Goal: Information Seeking & Learning: Compare options

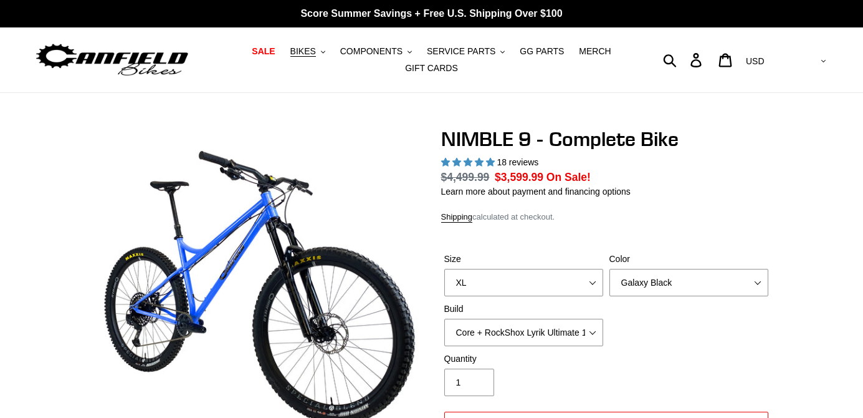
select select "highest-rating"
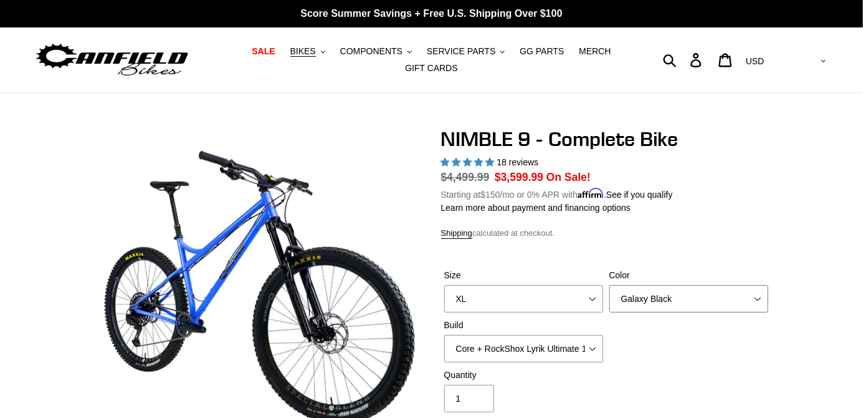
click at [730, 294] on select "Bug Zapper Blue Purple Haze - Sold Out Galaxy Black" at bounding box center [689, 298] width 159 height 27
select select "Bug Zapper Blue"
click at [610, 285] on select "Bug Zapper Blue Purple Haze - Sold Out Galaxy Black" at bounding box center [689, 298] width 159 height 27
click at [530, 57] on link "GG PARTS" at bounding box center [542, 51] width 57 height 17
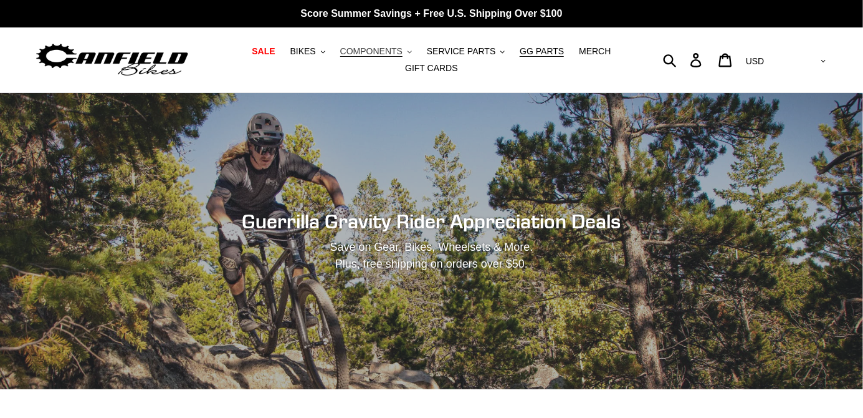
click at [375, 47] on span "COMPONENTS" at bounding box center [371, 51] width 62 height 11
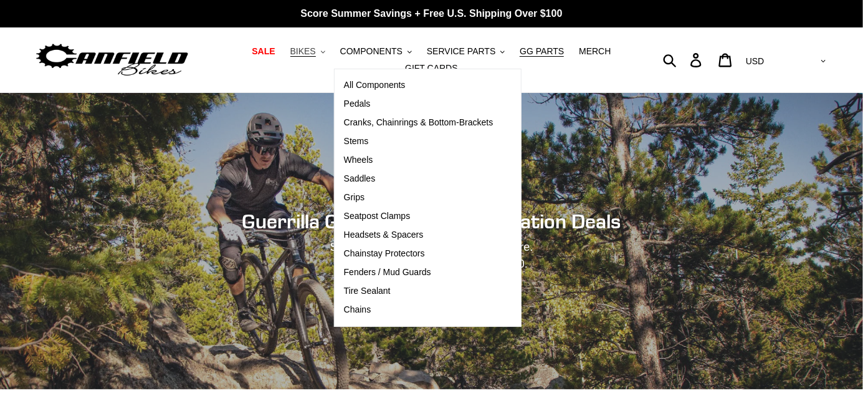
click at [312, 46] on button "BIKES .cls-1{fill:#231f20}" at bounding box center [307, 51] width 47 height 17
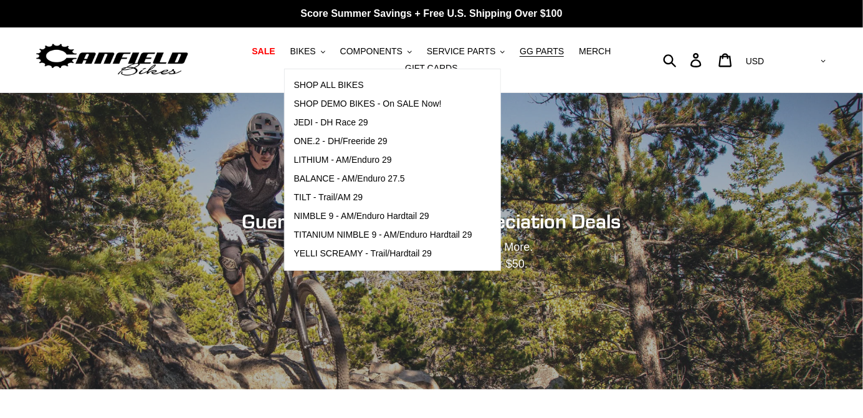
click at [717, 257] on div "Guerrilla Gravity Rider Appreciation Deals Save on Gear, Bikes, Wheelsets & Mor…" at bounding box center [432, 240] width 748 height 62
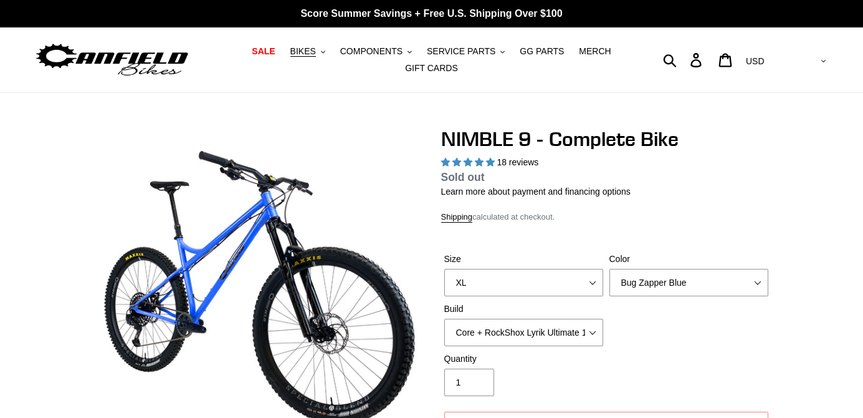
select select "highest-rating"
click at [316, 51] on span "BIKES" at bounding box center [303, 51] width 26 height 11
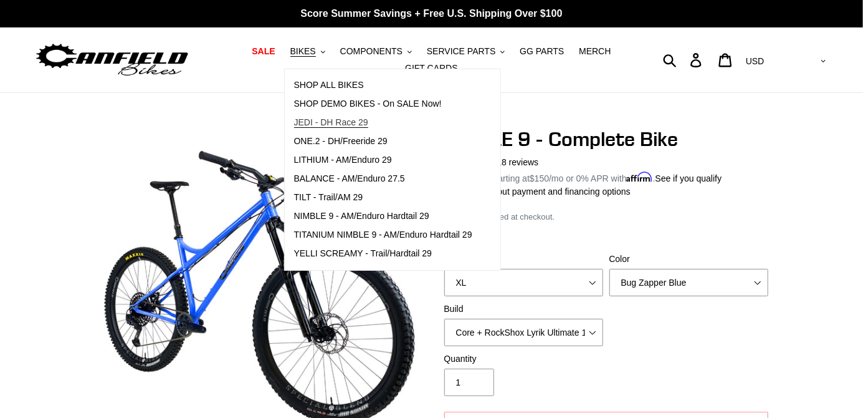
click at [346, 118] on span "JEDI - DH Race 29" at bounding box center [331, 122] width 74 height 11
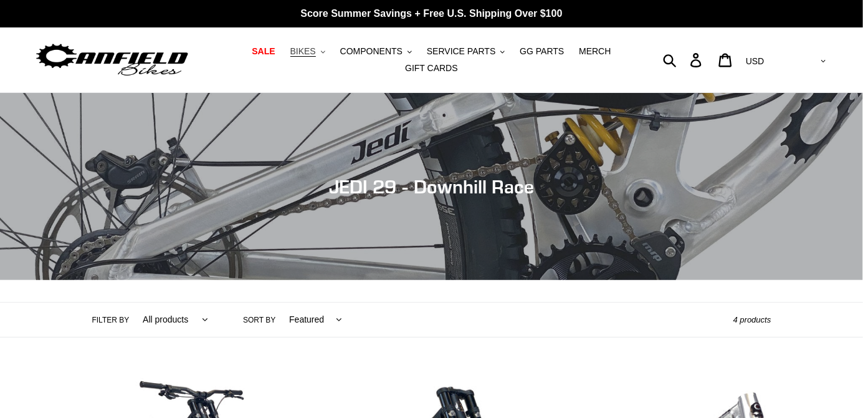
click at [304, 54] on span "BIKES" at bounding box center [303, 51] width 26 height 11
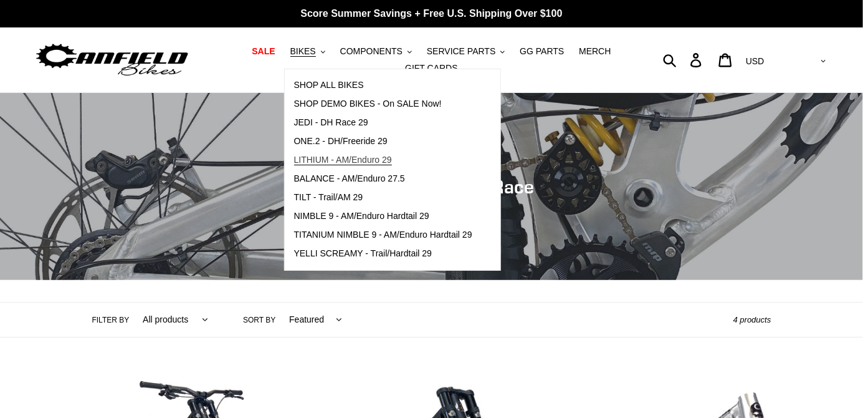
click at [368, 154] on link "LITHIUM - AM/Enduro 29" at bounding box center [383, 160] width 197 height 19
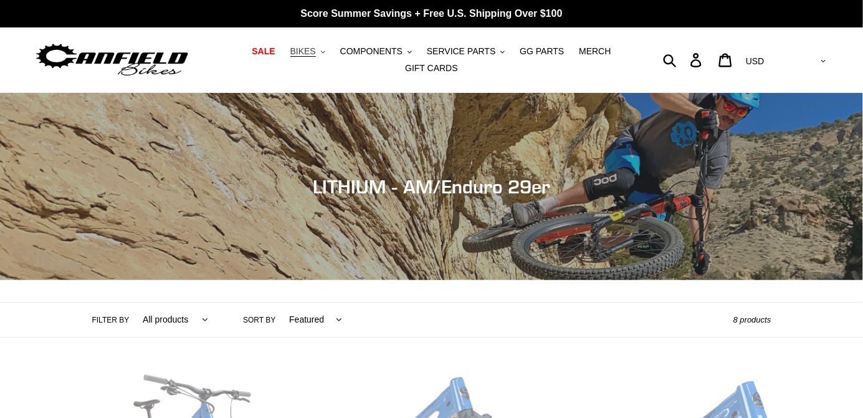
click at [326, 50] on button "BIKES .cls-1{fill:#231f20}" at bounding box center [307, 51] width 47 height 17
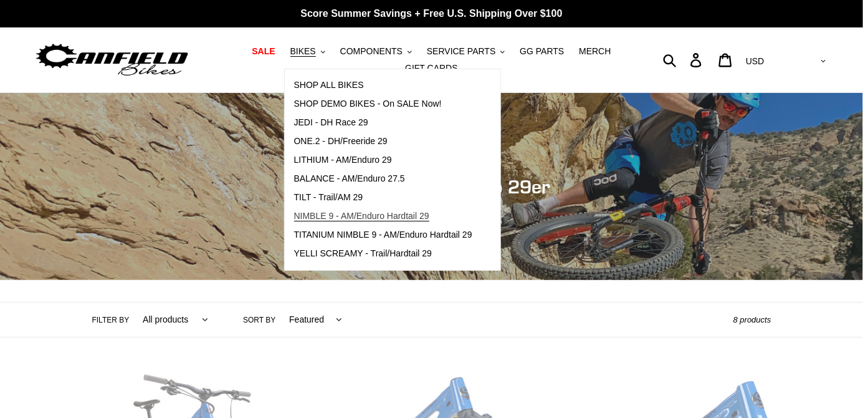
click at [395, 212] on span "NIMBLE 9 - AM/Enduro Hardtail 29" at bounding box center [361, 216] width 135 height 11
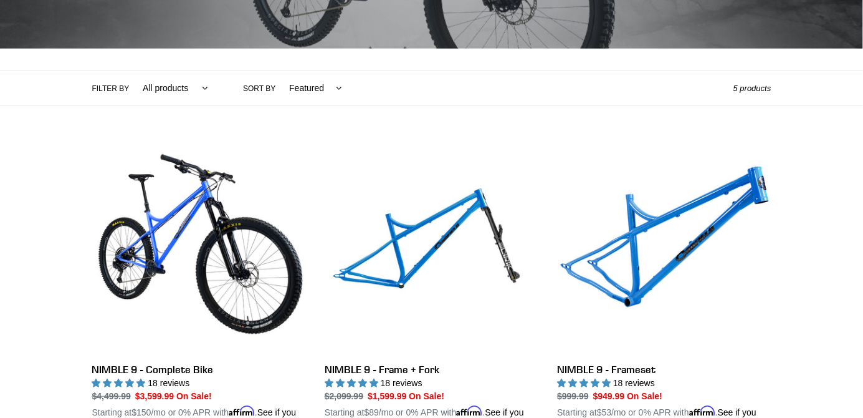
scroll to position [232, 0]
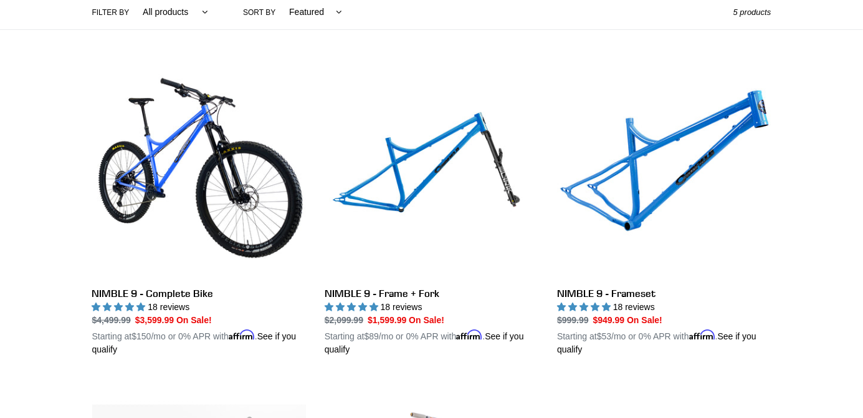
scroll to position [309, 0]
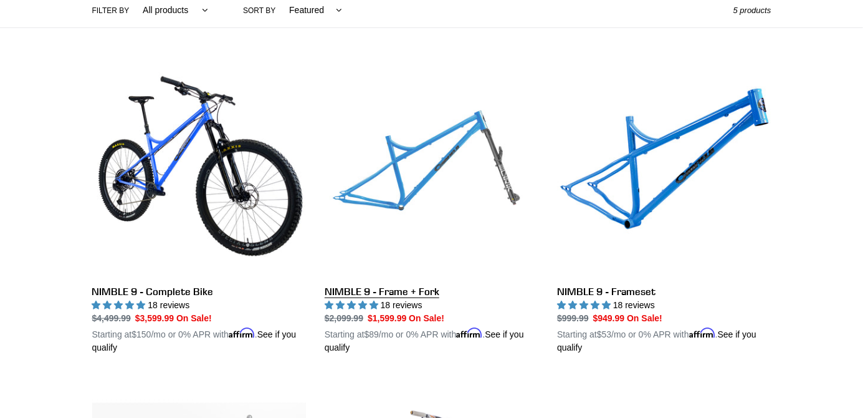
click at [458, 160] on link "NIMBLE 9 - Frame + Fork" at bounding box center [432, 208] width 214 height 292
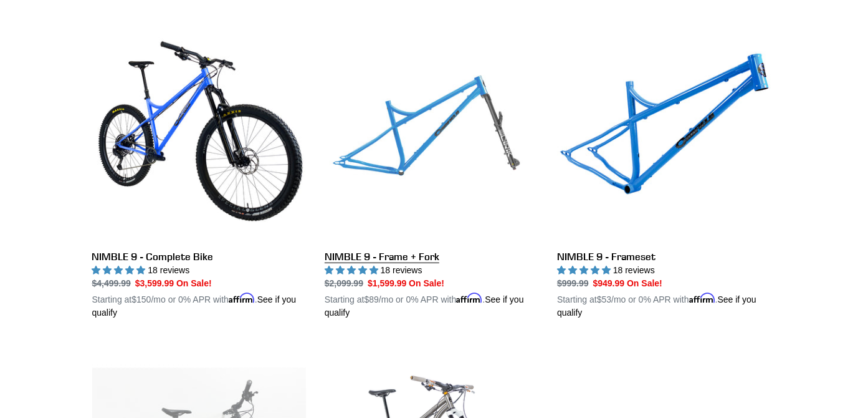
scroll to position [369, 0]
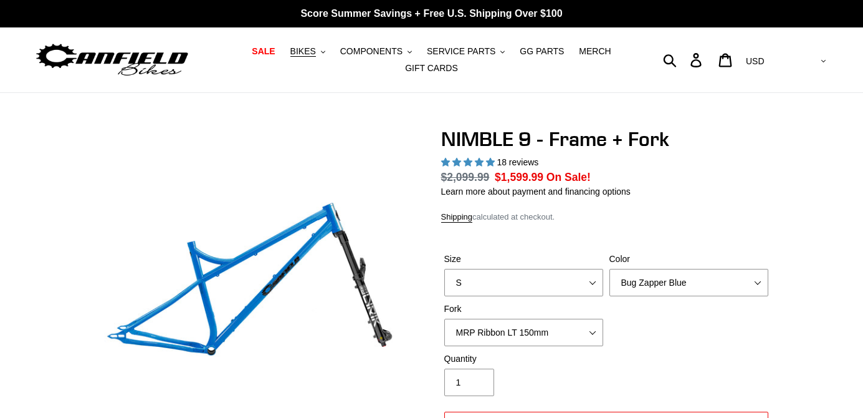
select select "highest-rating"
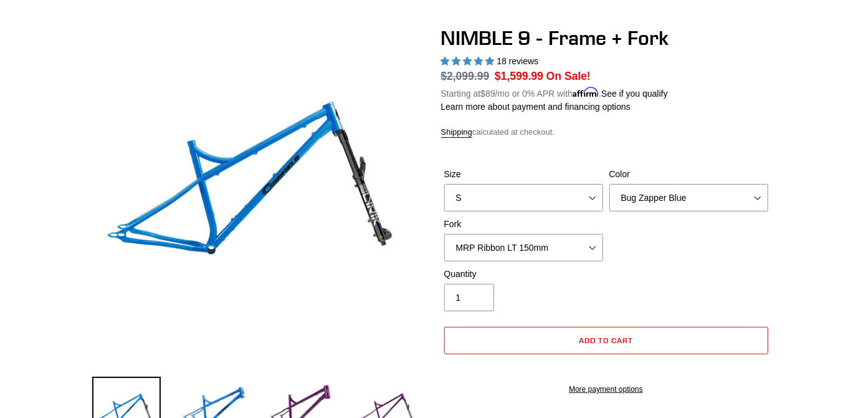
scroll to position [101, 0]
click at [580, 244] on select "MRP Ribbon LT 150mm Fox 36 Factory Grip X 150mm (Special Order) RockShox Lyrik …" at bounding box center [523, 247] width 159 height 27
click at [444, 234] on select "MRP Ribbon LT 150mm Fox 36 Factory Grip X 150mm (Special Order) RockShox Lyrik …" at bounding box center [523, 247] width 159 height 27
click at [751, 261] on div "Size S M L XL Color Bug Zapper Blue Purple Haze - Sold Out Galaxy Black Fork MR…" at bounding box center [606, 218] width 330 height 100
click at [578, 252] on select "MRP Ribbon LT 150mm Fox 36 Factory Grip X 150mm (Special Order) RockShox Lyrik …" at bounding box center [523, 247] width 159 height 27
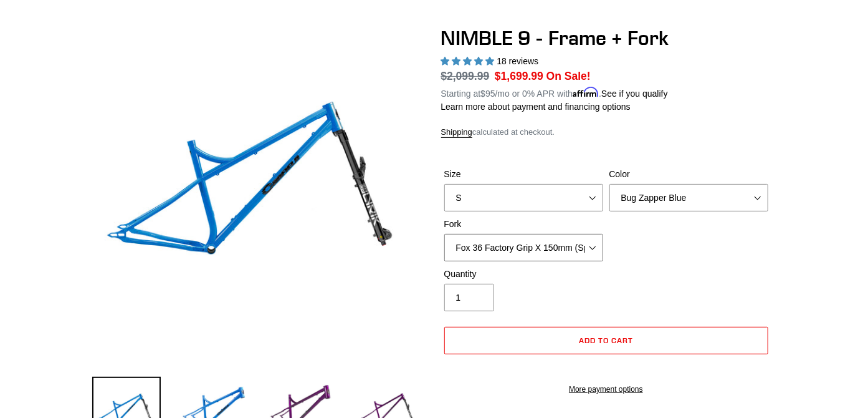
click at [444, 234] on select "MRP Ribbon LT 150mm Fox 36 Factory Grip X 150mm (Special Order) RockShox Lyrik …" at bounding box center [523, 247] width 159 height 27
click at [587, 251] on select "MRP Ribbon LT 150mm Fox 36 Factory Grip X 150mm (Special Order) RockShox Lyrik …" at bounding box center [523, 247] width 159 height 27
click at [444, 234] on select "MRP Ribbon LT 150mm Fox 36 Factory Grip X 150mm (Special Order) RockShox Lyrik …" at bounding box center [523, 247] width 159 height 27
click at [579, 248] on select "MRP Ribbon LT 150mm Fox 36 Factory Grip X 150mm (Special Order) RockShox Lyrik …" at bounding box center [523, 247] width 159 height 27
select select "MRP Ribbon LT 150mm"
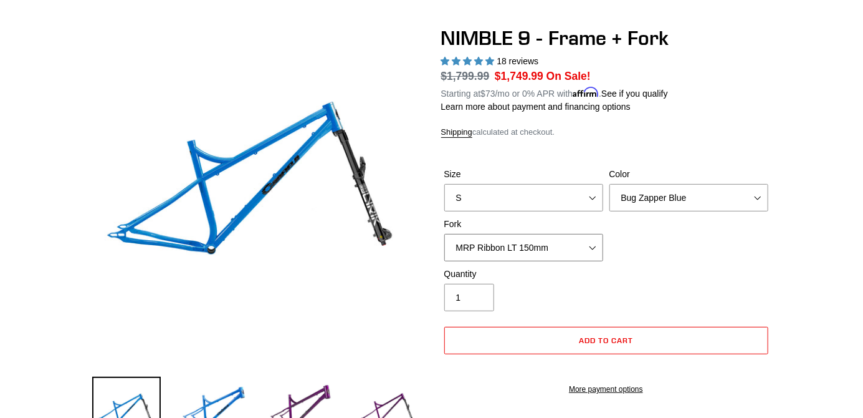
click at [444, 234] on select "MRP Ribbon LT 150mm Fox 36 Factory Grip X 150mm (Special Order) RockShox Lyrik …" at bounding box center [523, 247] width 159 height 27
